Goal: Transaction & Acquisition: Purchase product/service

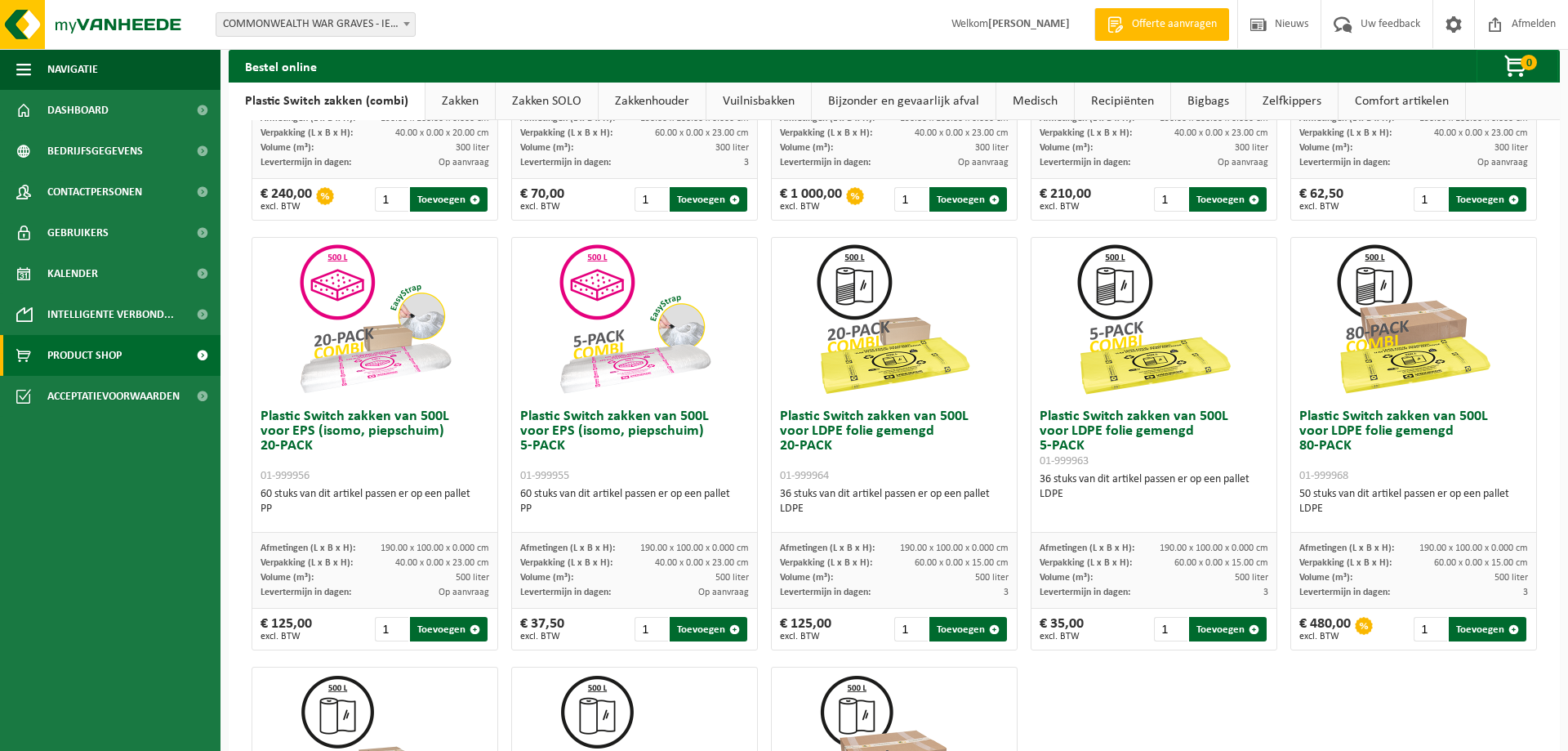
scroll to position [333, 0]
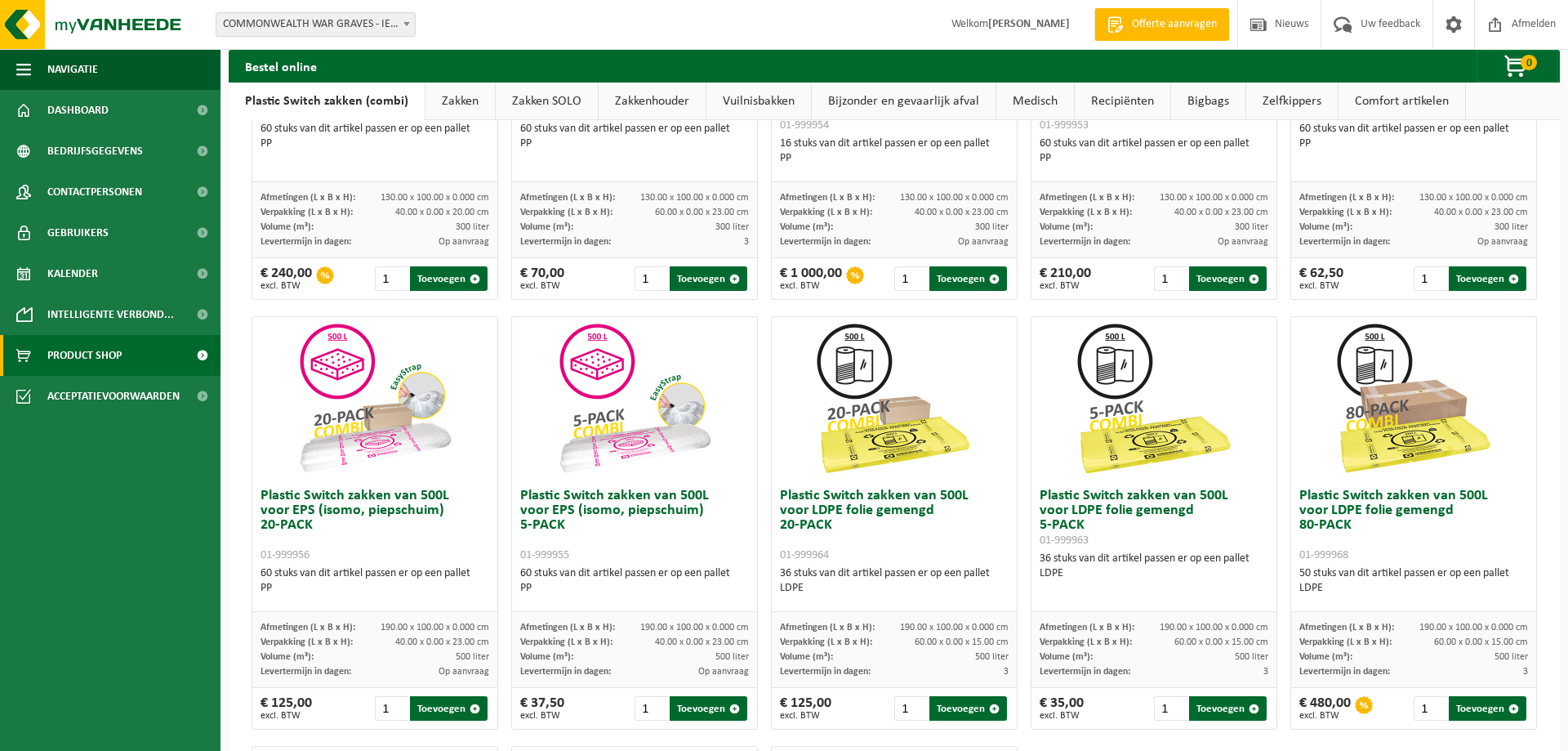
click at [865, 456] on img at bounding box center [894, 399] width 164 height 164
click at [883, 437] on img at bounding box center [894, 399] width 164 height 164
click at [909, 444] on img at bounding box center [894, 399] width 164 height 164
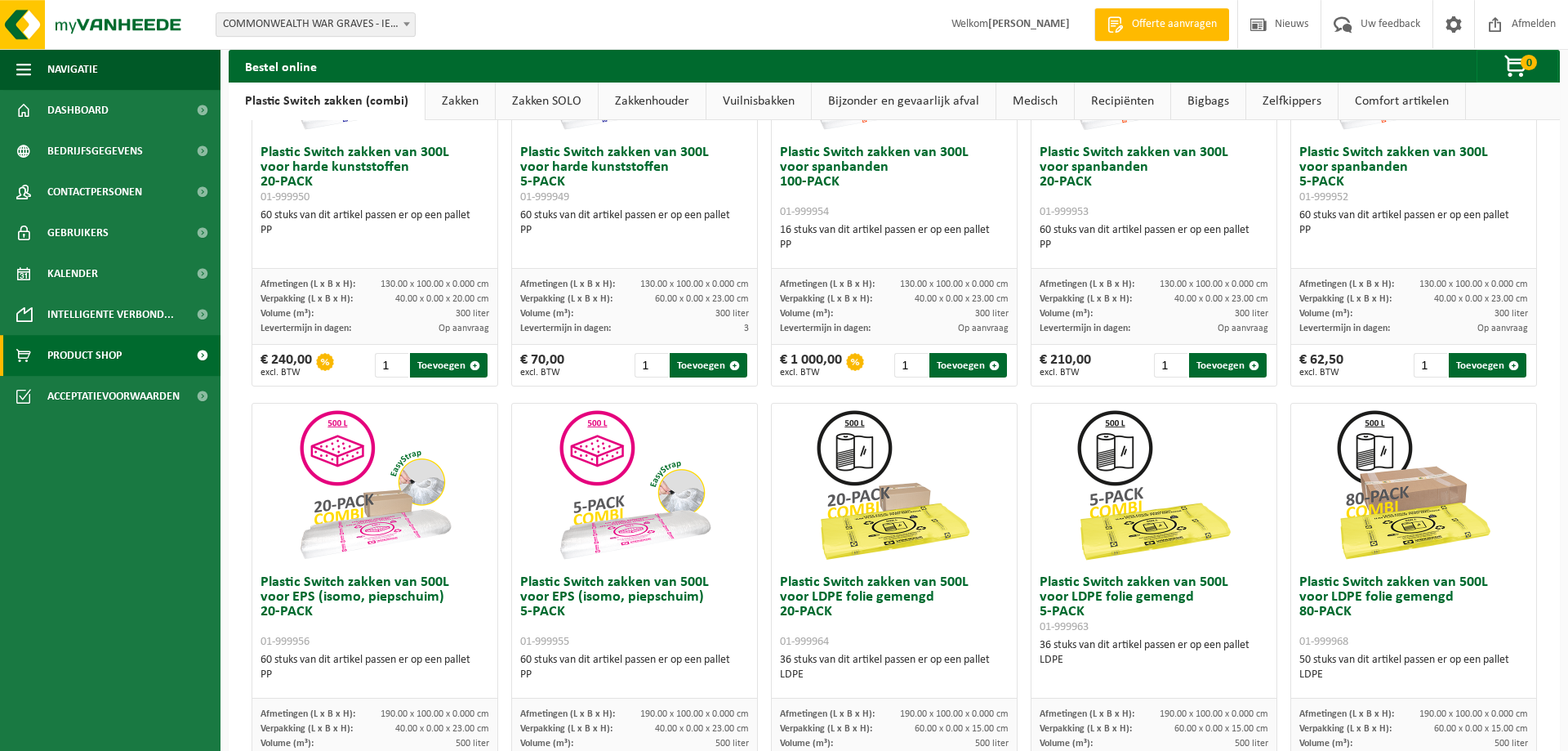
scroll to position [250, 0]
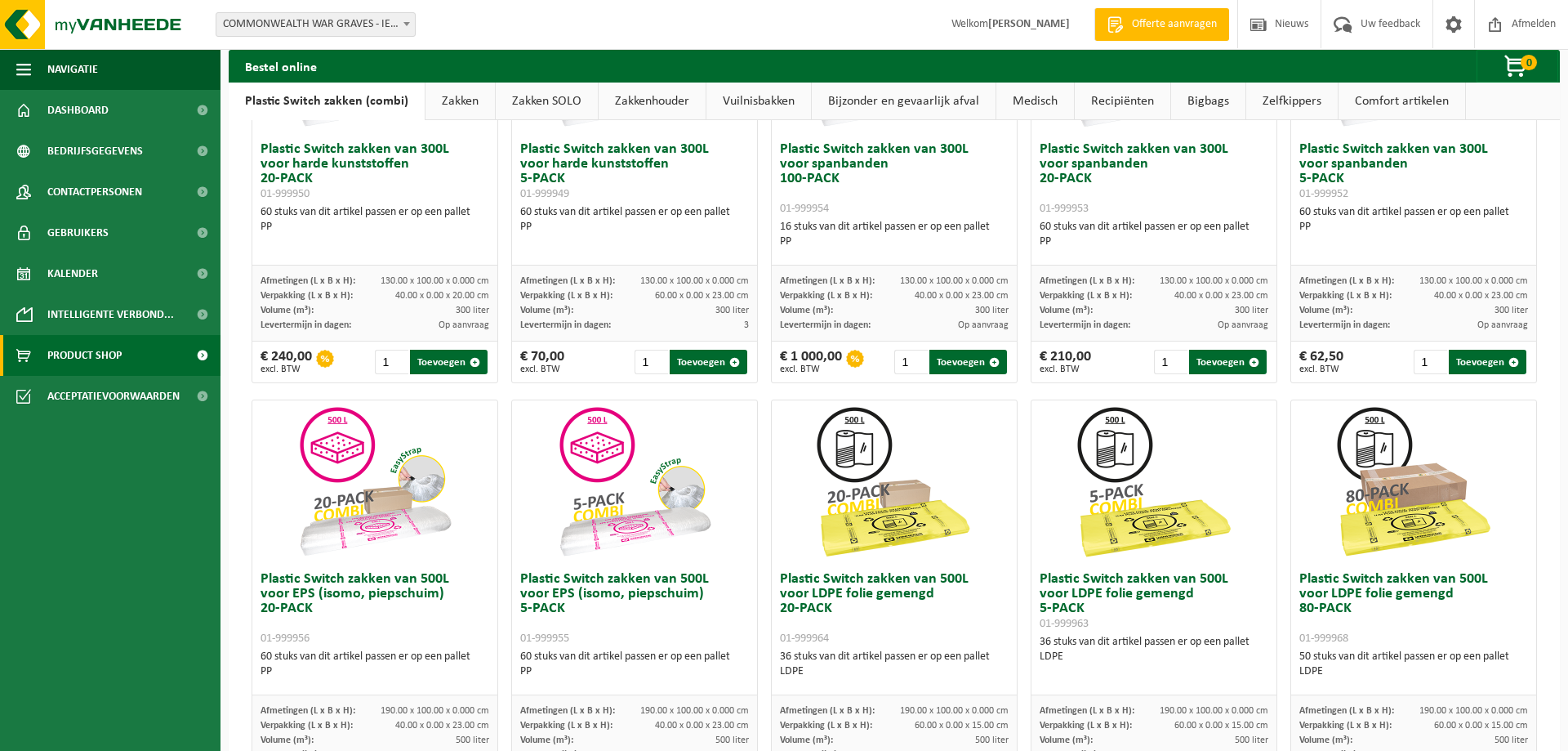
click at [1167, 584] on h3 "Plastic Switch zakken van 500L voor LDPE folie gemengd 5-PACK 01-999963" at bounding box center [1154, 600] width 229 height 59
click at [1321, 572] on h3 "Plastic Switch zakken van 500L voor LDPE folie gemengd 80-PACK 01-999968" at bounding box center [1414, 607] width 229 height 73
click at [1381, 558] on img at bounding box center [1414, 482] width 164 height 164
click at [1394, 545] on img at bounding box center [1414, 482] width 164 height 164
click at [1395, 546] on img at bounding box center [1414, 482] width 164 height 164
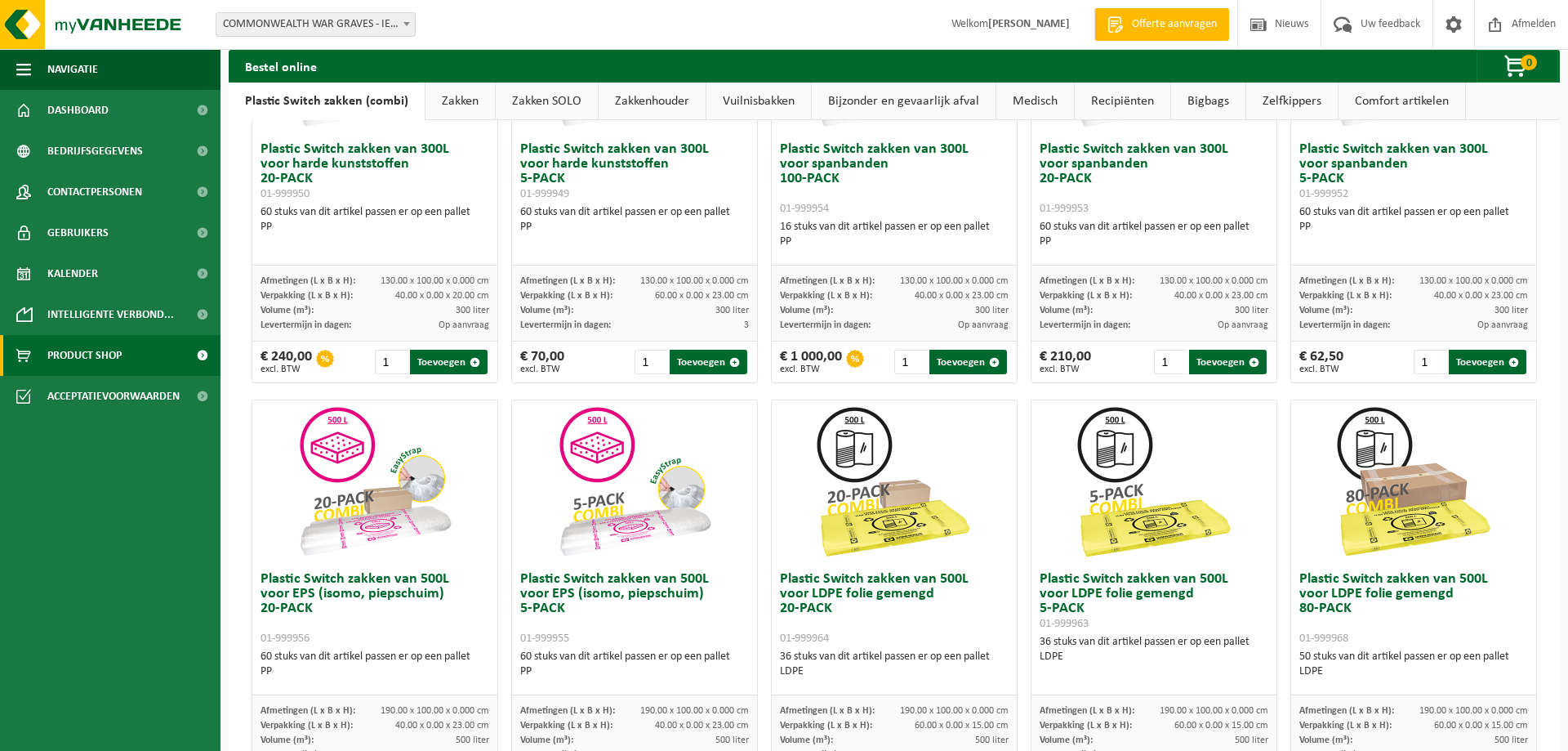
click at [1395, 546] on img at bounding box center [1414, 482] width 164 height 164
click at [1395, 548] on img at bounding box center [1414, 482] width 164 height 164
click at [1394, 548] on img at bounding box center [1414, 482] width 164 height 164
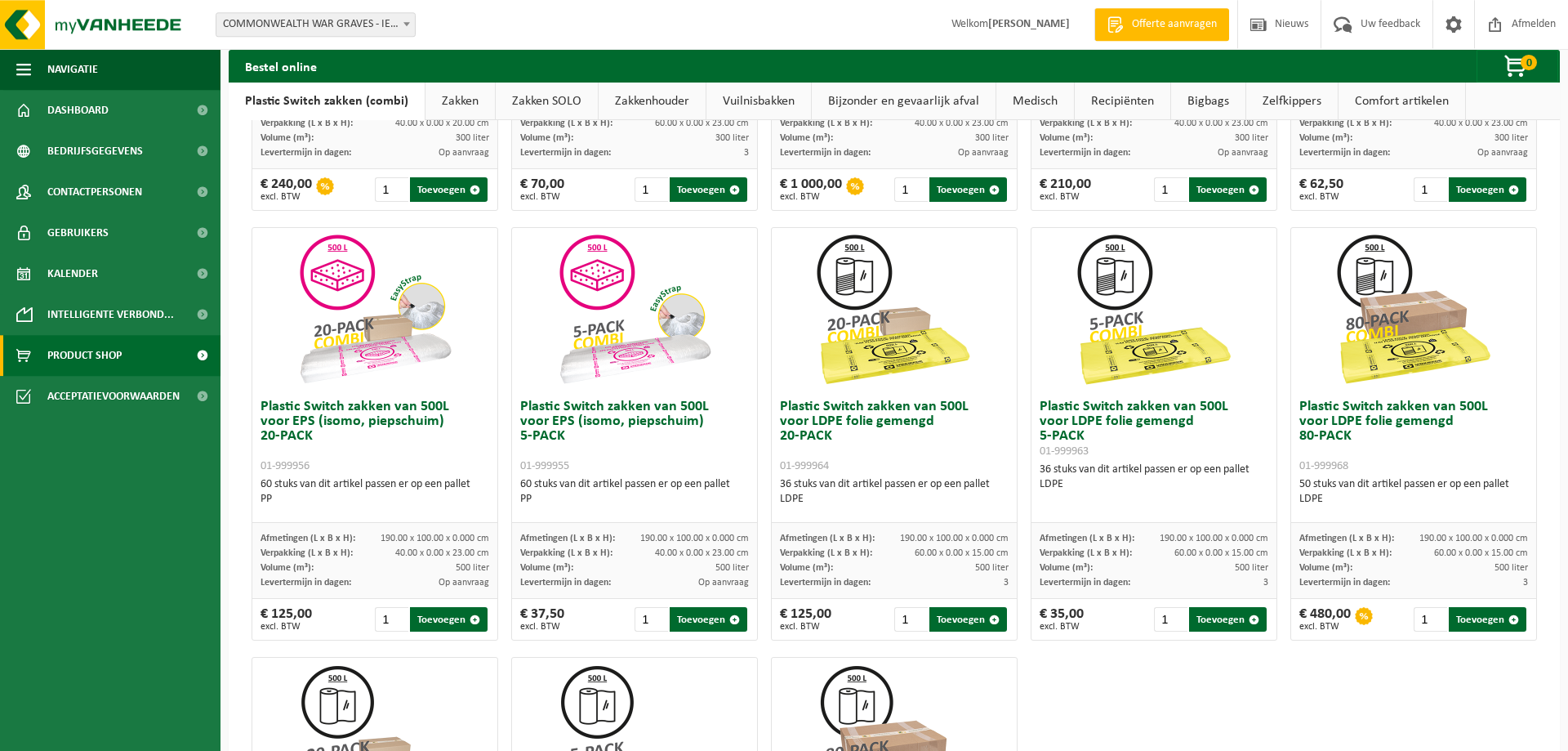
scroll to position [416, 0]
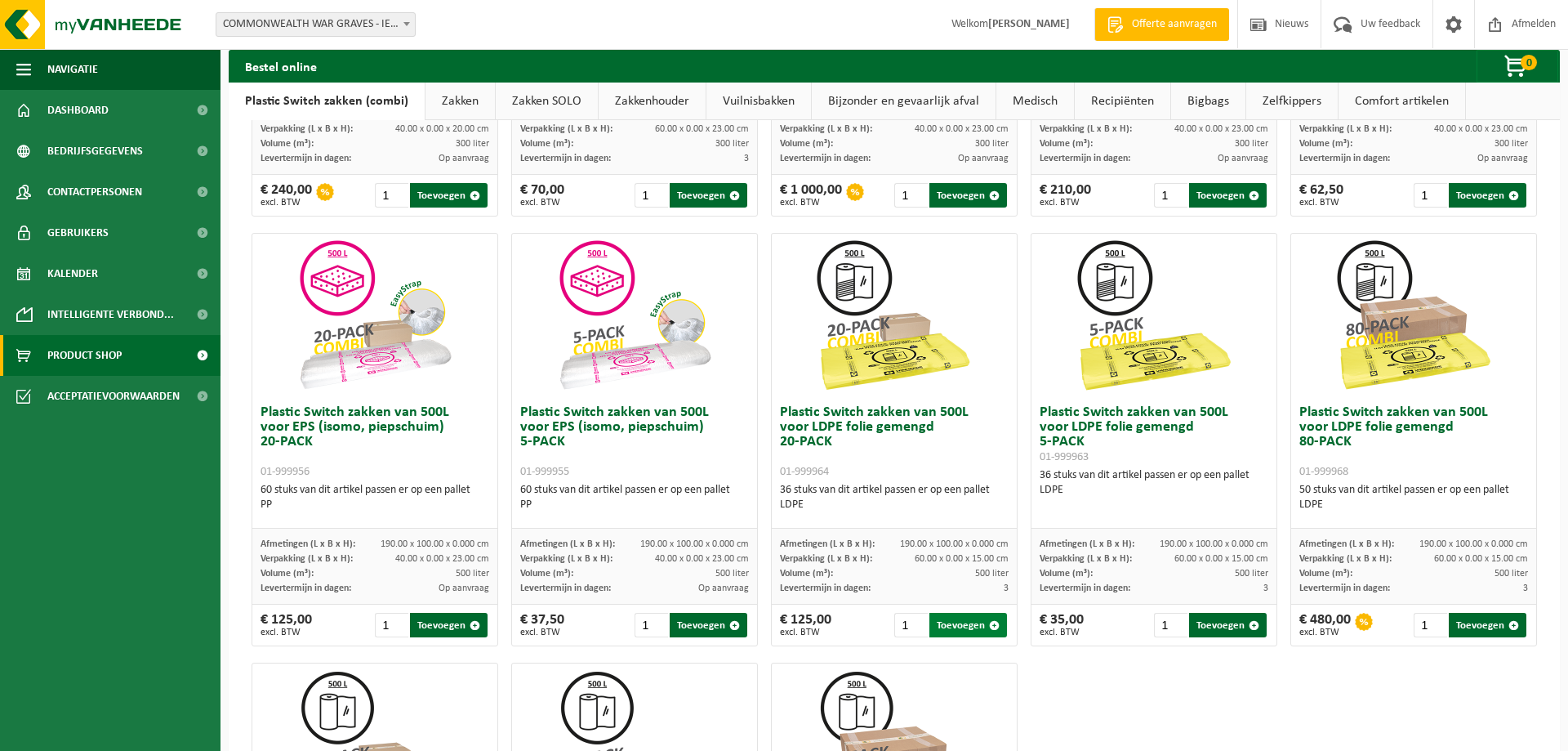
click at [970, 630] on button "Toevoegen" at bounding box center [968, 625] width 77 height 25
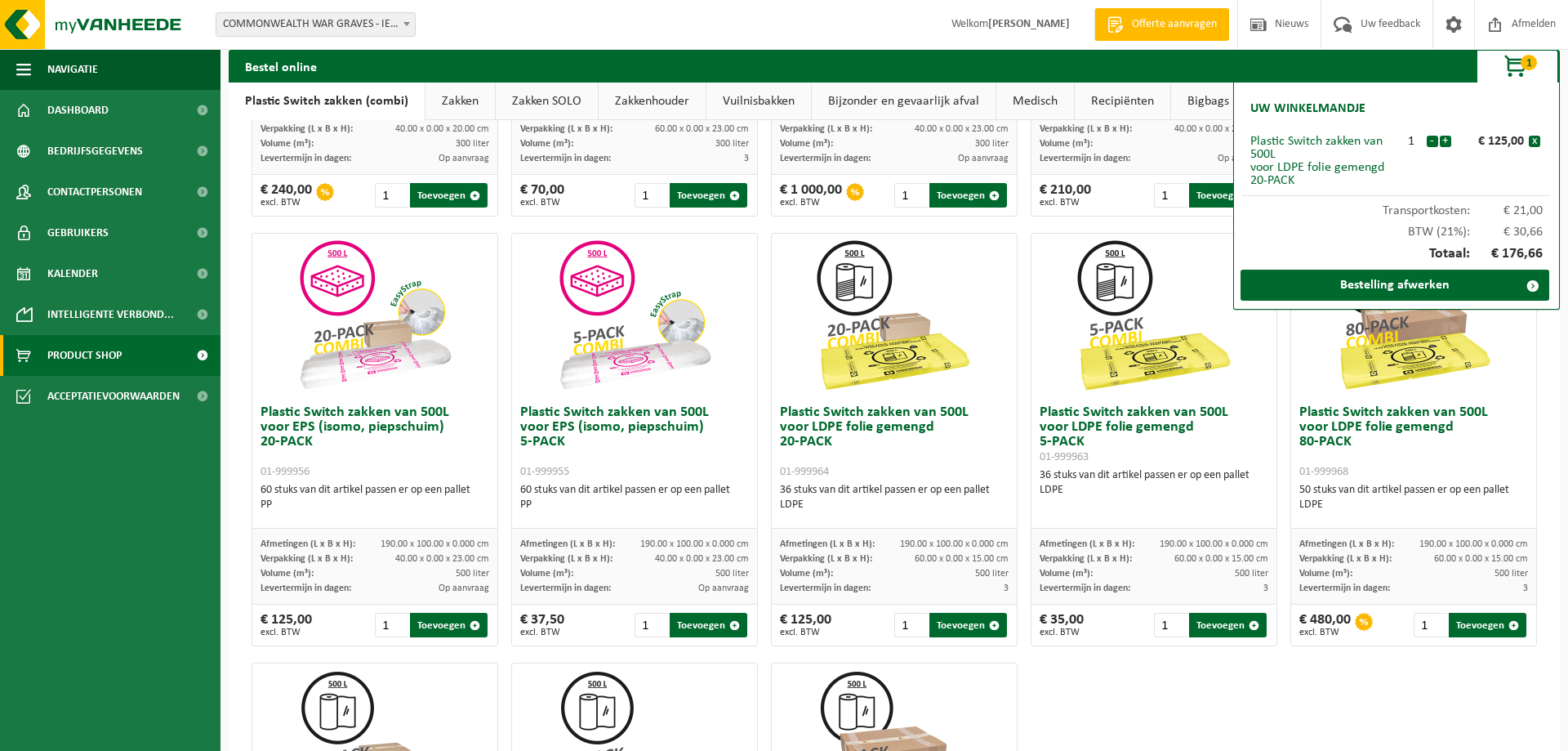
click at [1519, 63] on span "button" at bounding box center [1516, 67] width 82 height 33
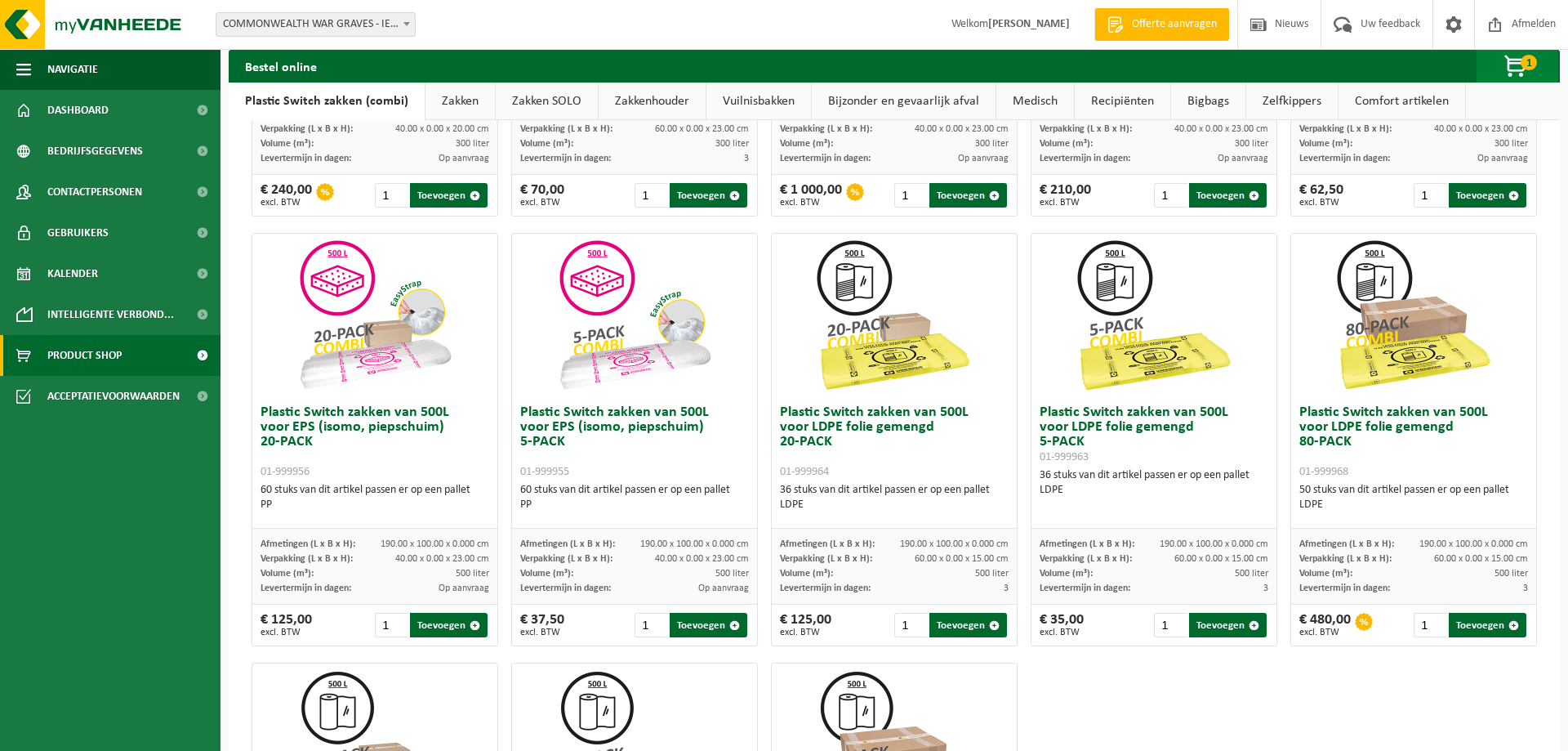
click at [1516, 64] on span "button" at bounding box center [1516, 67] width 82 height 33
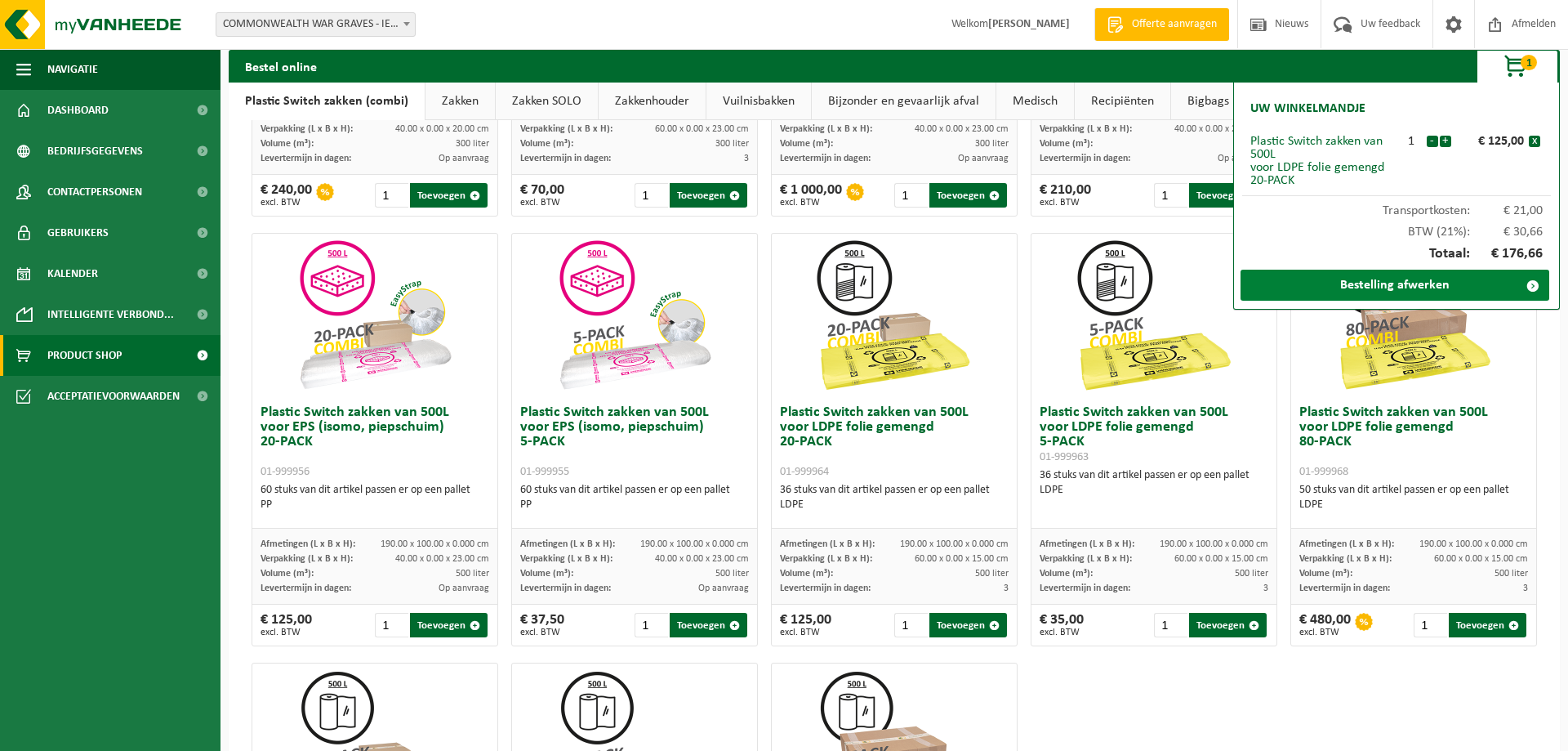
click at [1437, 276] on link "Bestelling afwerken" at bounding box center [1395, 284] width 309 height 31
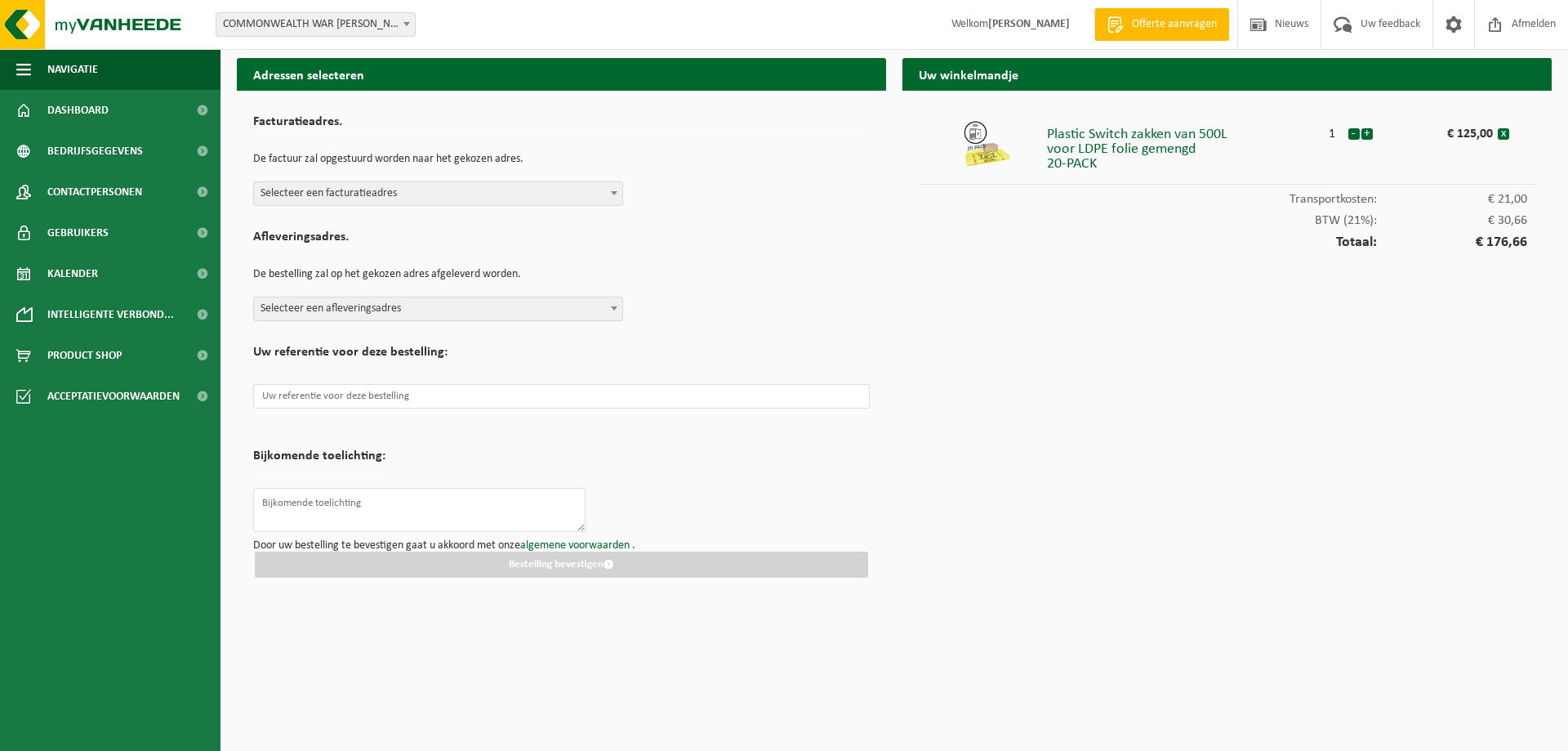
click at [961, 152] on div at bounding box center [987, 144] width 120 height 49
click at [991, 147] on img at bounding box center [988, 144] width 49 height 49
click at [1022, 26] on span "Welkom Wolf Pyck" at bounding box center [1011, 24] width 151 height 48
click at [89, 107] on span "Dashboard" at bounding box center [78, 110] width 62 height 40
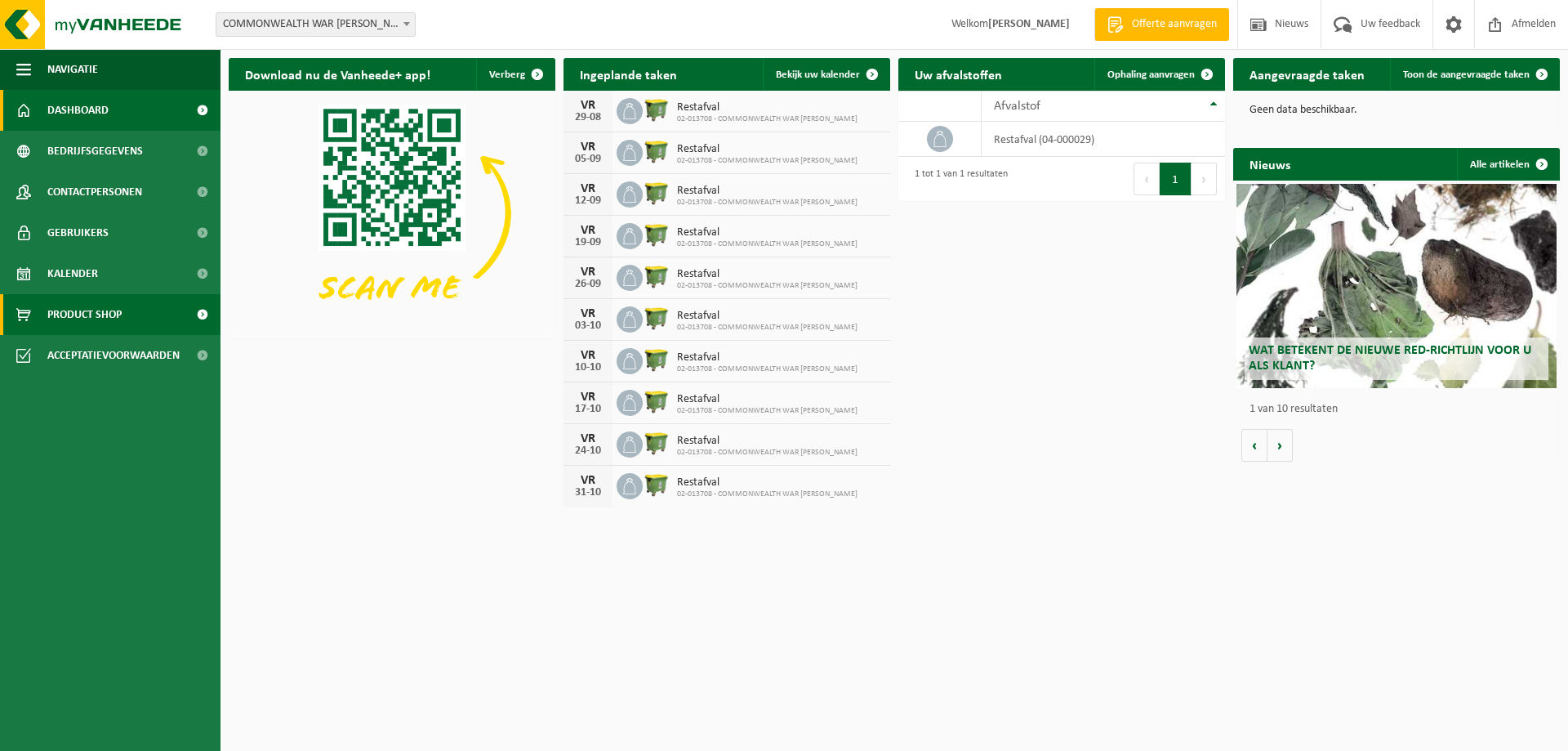
click at [95, 304] on span "Product Shop" at bounding box center [85, 314] width 74 height 40
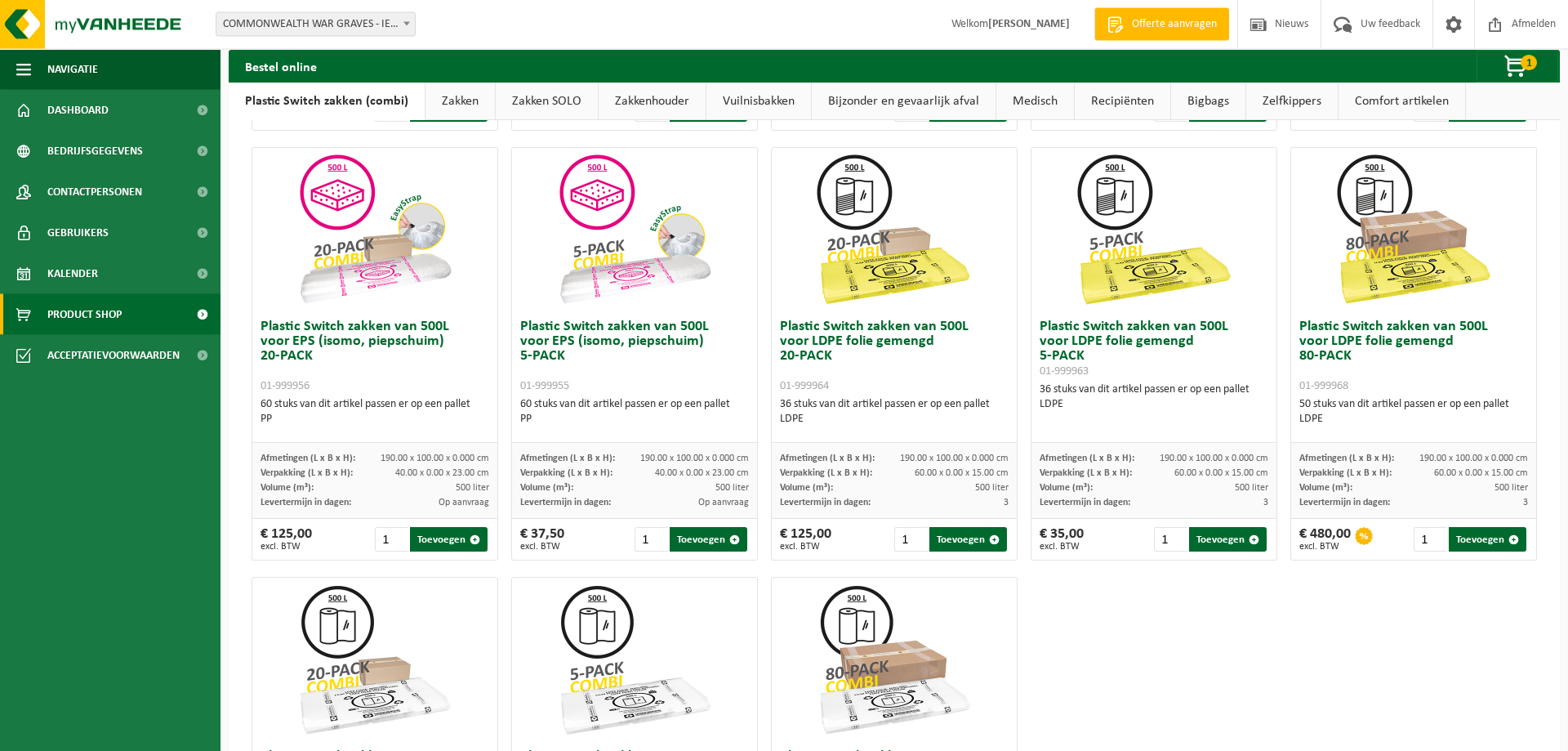
scroll to position [416, 0]
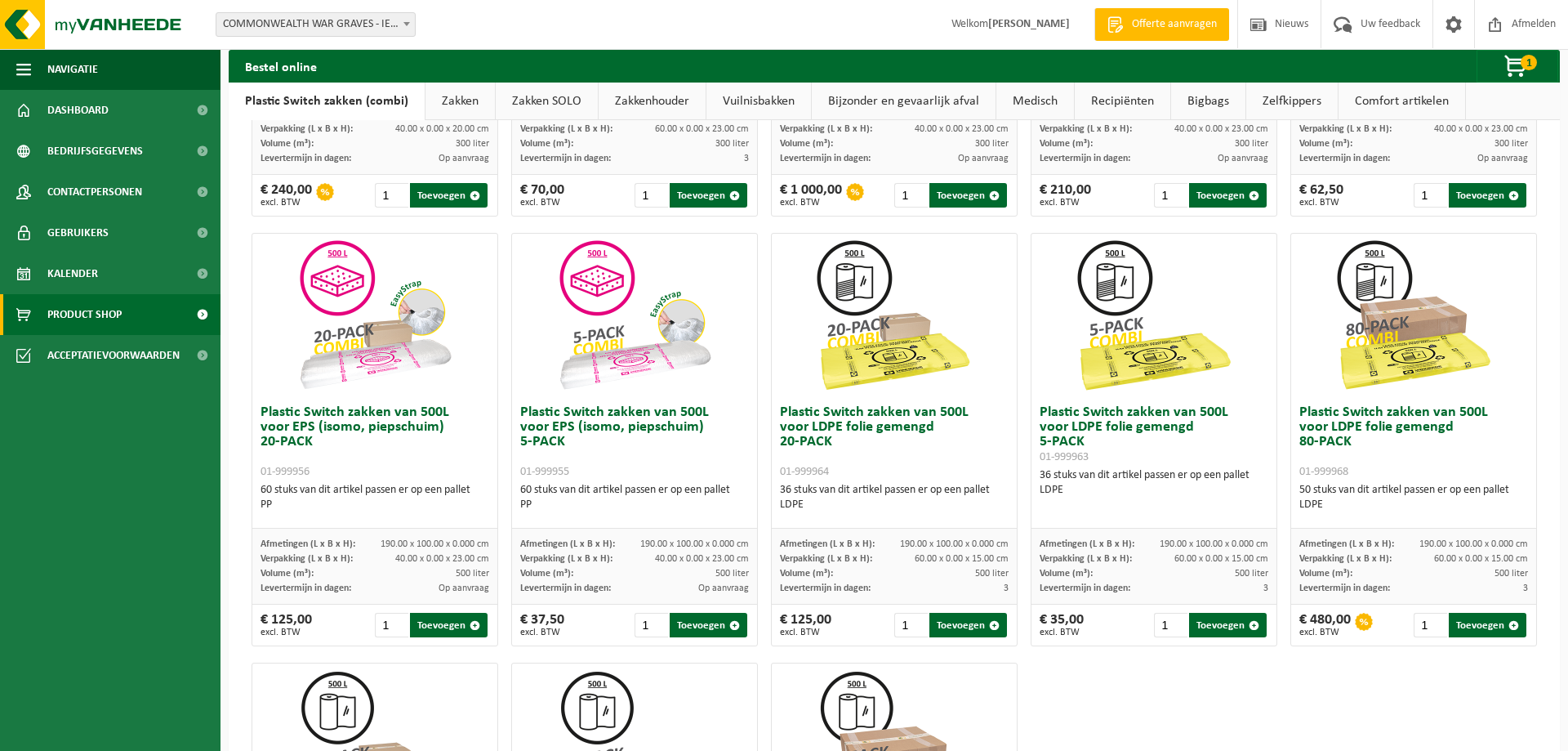
click at [857, 486] on div "36 stuks van dit artikel passen er op een pallet LDPE" at bounding box center [894, 497] width 229 height 29
drag, startPoint x: 850, startPoint y: 471, endPoint x: 855, endPoint y: 461, distance: 11.2
click at [851, 470] on h3 "Plastic Switch zakken van 500L voor LDPE folie gemengd 20-PACK 01-999964" at bounding box center [894, 441] width 229 height 73
click at [855, 460] on h3 "Plastic Switch zakken van 500L voor LDPE folie gemengd 20-PACK 01-999964" at bounding box center [894, 441] width 229 height 73
click at [855, 460] on h3 "Plastic Switch zakken van 500L voor LDPE folie gemengd 20-PACK 01-999964" at bounding box center [894, 441] width 229 height 73
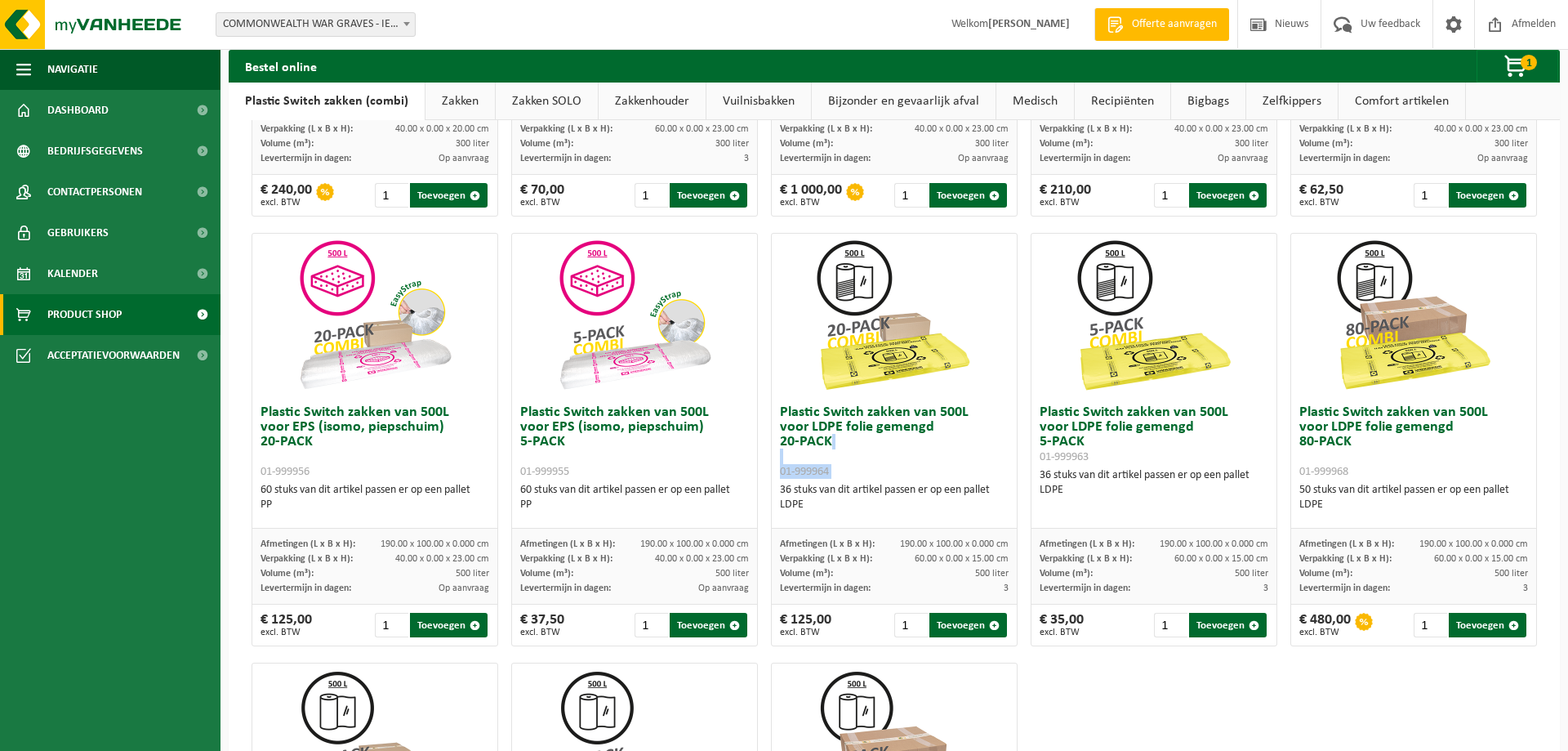
click at [856, 459] on h3 "Plastic Switch zakken van 500L voor LDPE folie gemengd 20-PACK 01-999964" at bounding box center [894, 441] width 229 height 73
drag, startPoint x: 781, startPoint y: 414, endPoint x: 837, endPoint y: 442, distance: 62.6
click at [837, 442] on h3 "Plastic Switch zakken van 500L voor LDPE folie gemengd 20-PACK 01-999964" at bounding box center [894, 441] width 229 height 73
copy h3 "Plastic Switch zakken van 500L voor LDPE folie gemengd 20-PACK"
